Goal: Entertainment & Leisure: Consume media (video, audio)

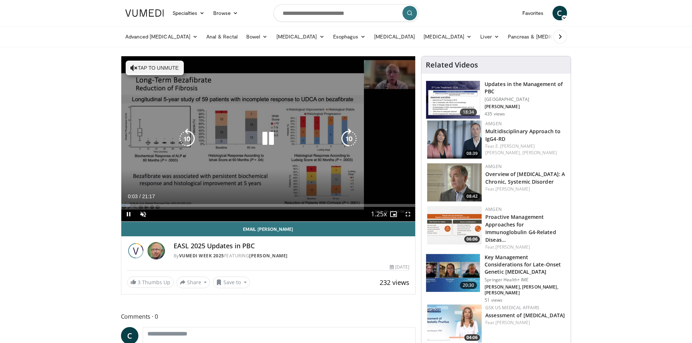
click at [164, 70] on button "Tap to unmute" at bounding box center [155, 68] width 58 height 15
drag, startPoint x: 406, startPoint y: 215, endPoint x: 406, endPoint y: 247, distance: 31.6
click at [406, 215] on span "Video Player" at bounding box center [407, 214] width 15 height 15
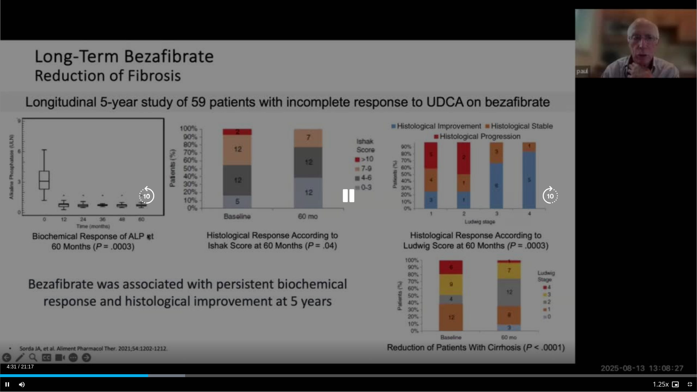
click at [354, 195] on icon "Video Player" at bounding box center [348, 196] width 20 height 20
click at [355, 190] on icon "Video Player" at bounding box center [348, 196] width 20 height 20
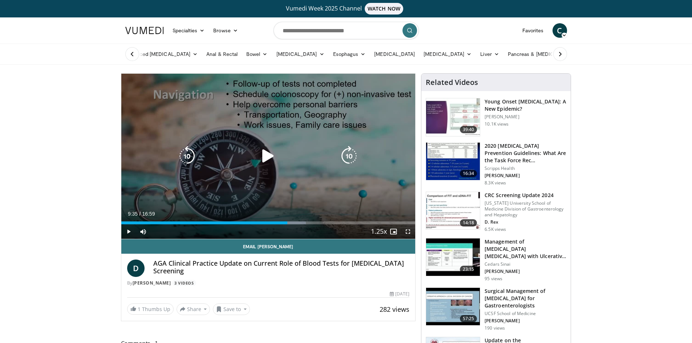
click at [269, 162] on icon "Video Player" at bounding box center [268, 156] width 20 height 20
